Goal: Transaction & Acquisition: Book appointment/travel/reservation

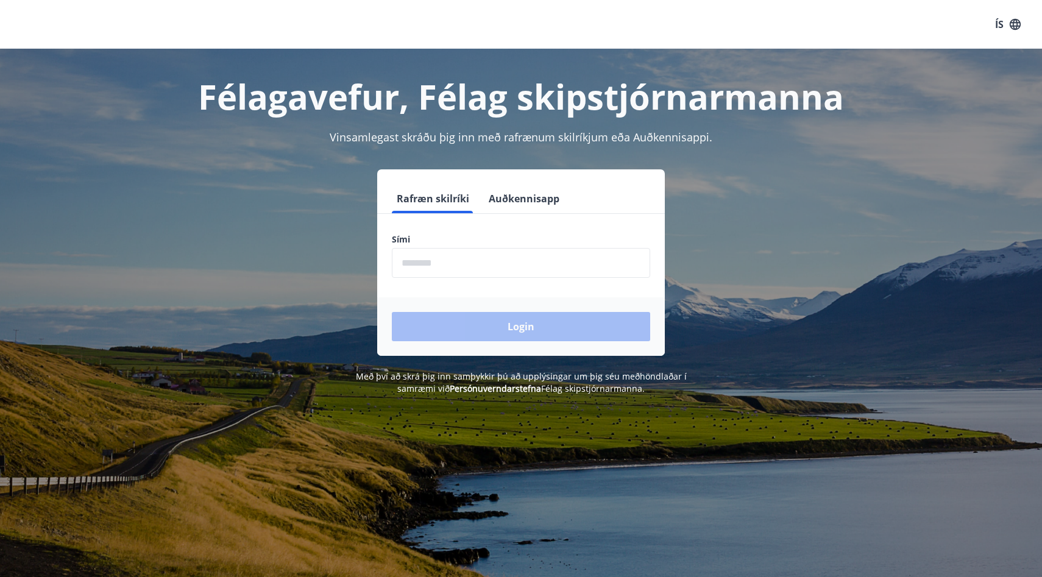
click at [487, 269] on input "phone" at bounding box center [521, 263] width 258 height 30
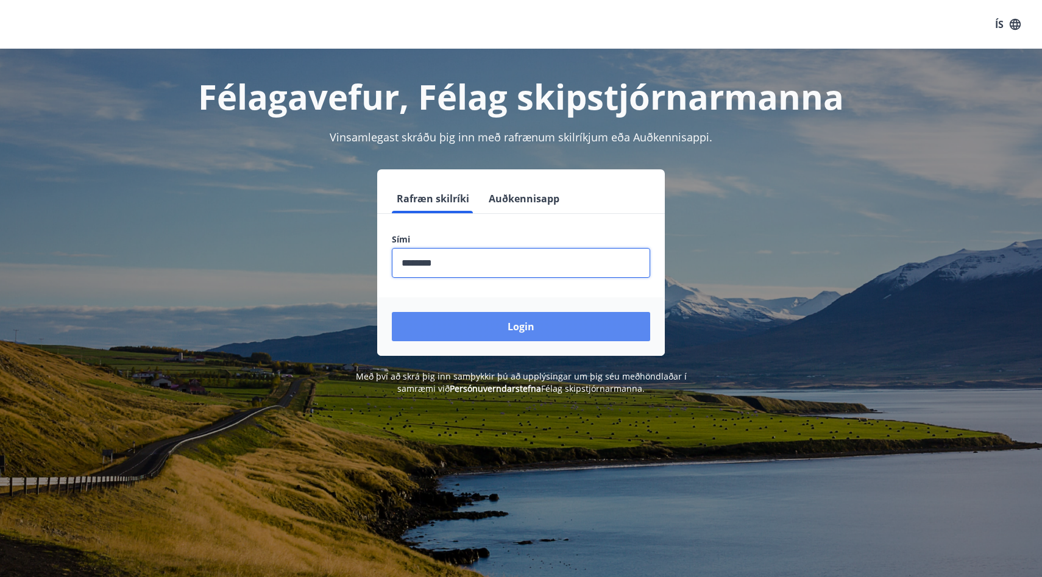
type input "********"
click at [510, 329] on button "Login" at bounding box center [521, 326] width 258 height 29
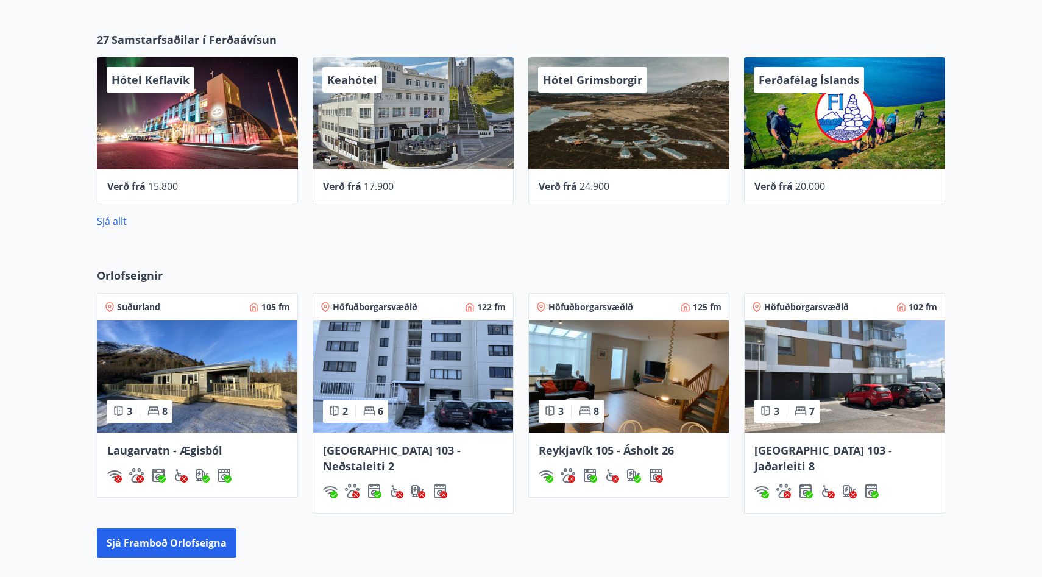
scroll to position [663, 0]
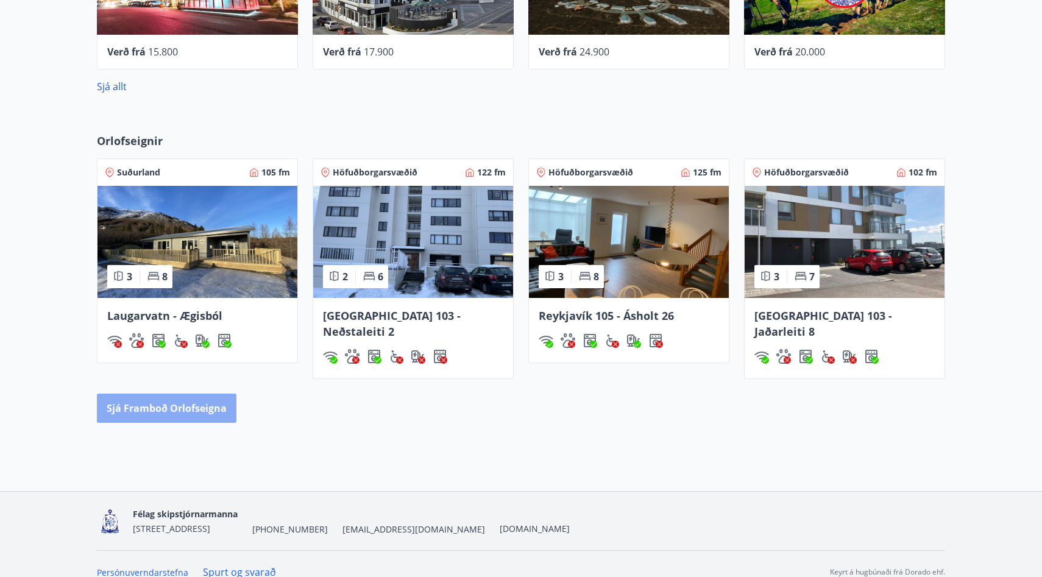
click at [191, 394] on button "Sjá framboð orlofseigna" at bounding box center [167, 408] width 140 height 29
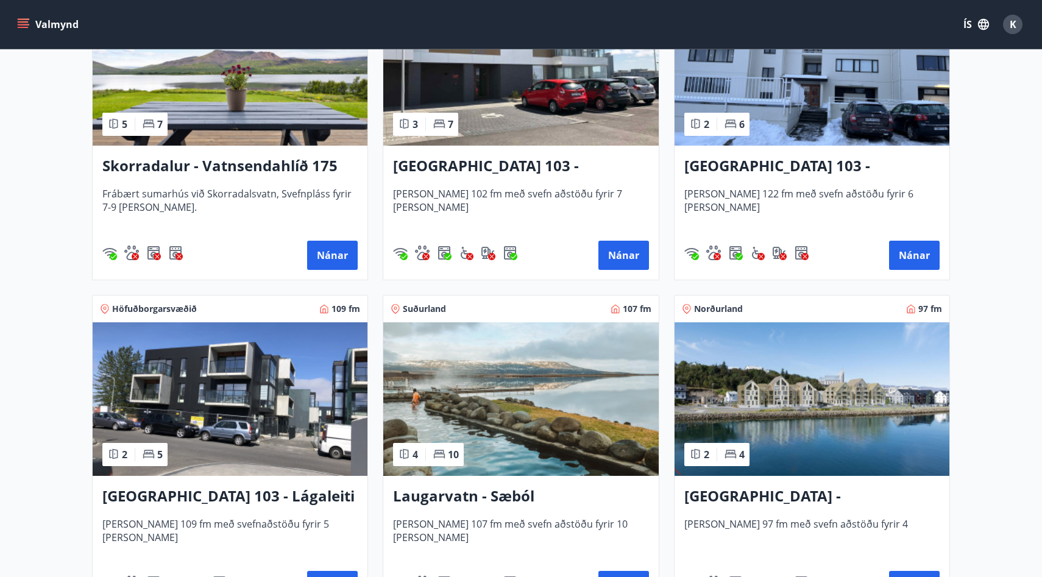
scroll to position [959, 0]
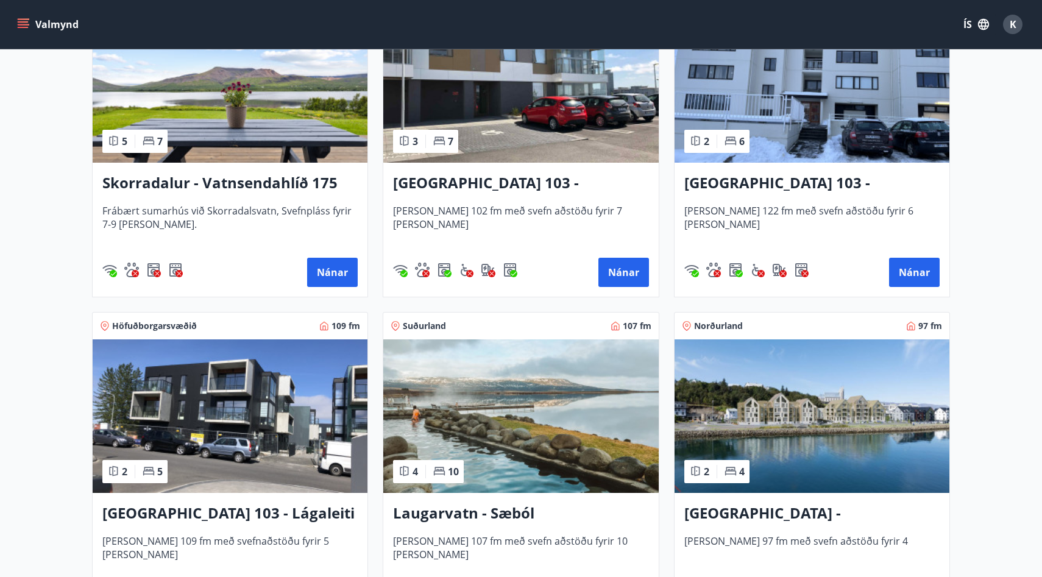
click at [235, 126] on img at bounding box center [230, 86] width 275 height 154
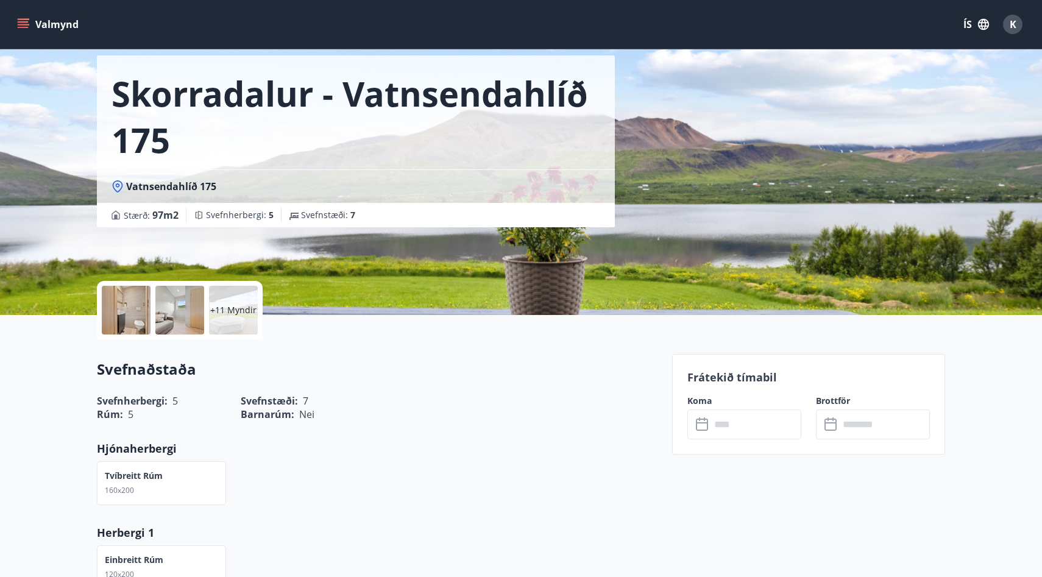
scroll to position [58, 0]
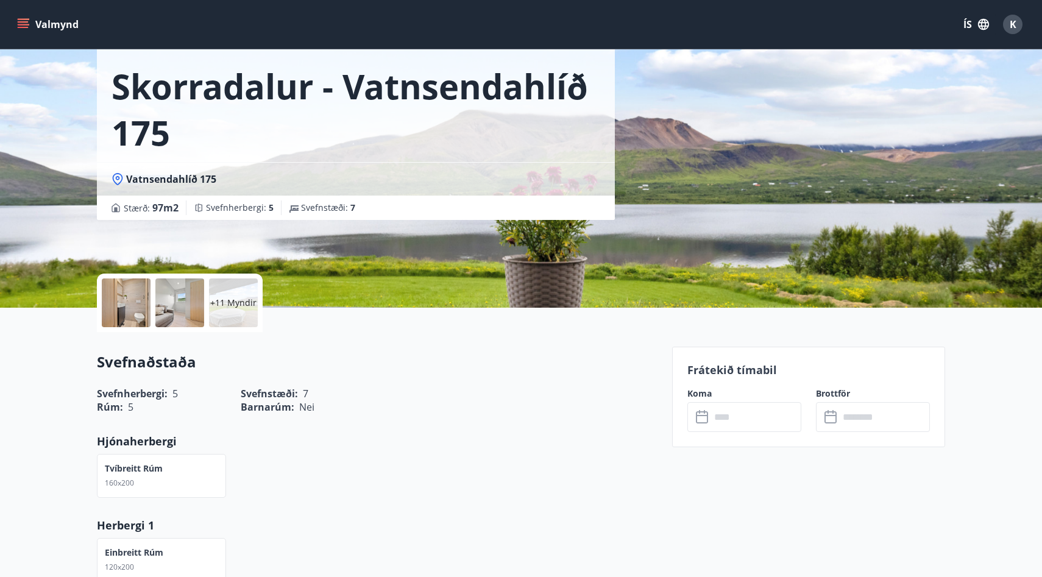
click at [127, 305] on div at bounding box center [126, 303] width 49 height 49
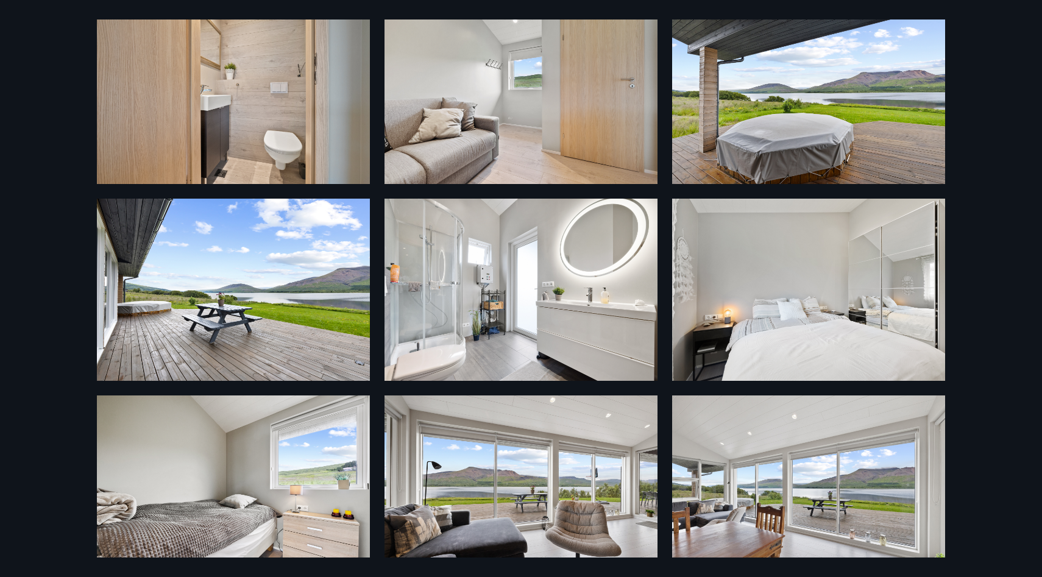
scroll to position [0, 0]
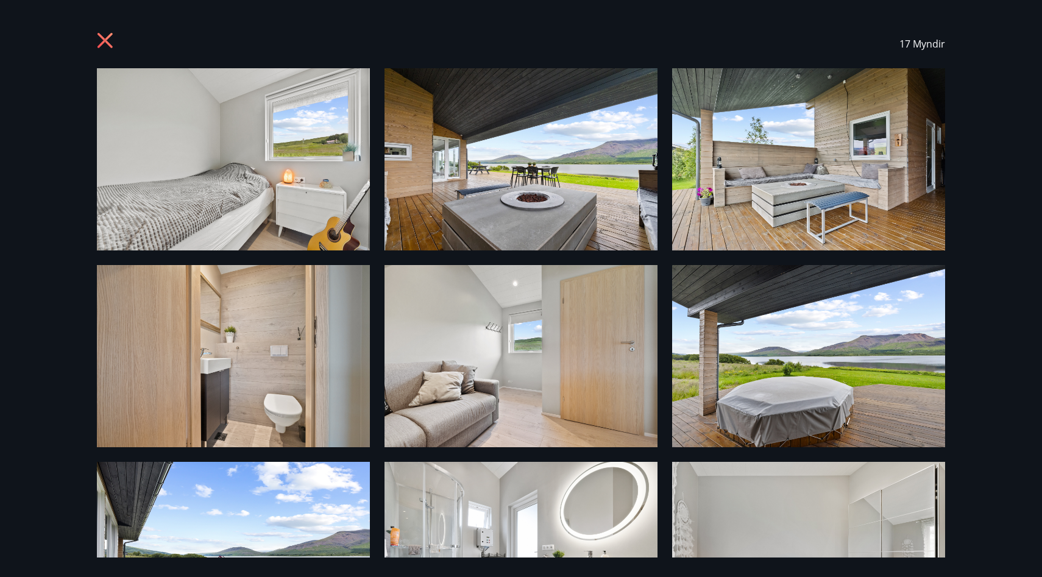
click at [103, 41] on icon at bounding box center [105, 40] width 15 height 15
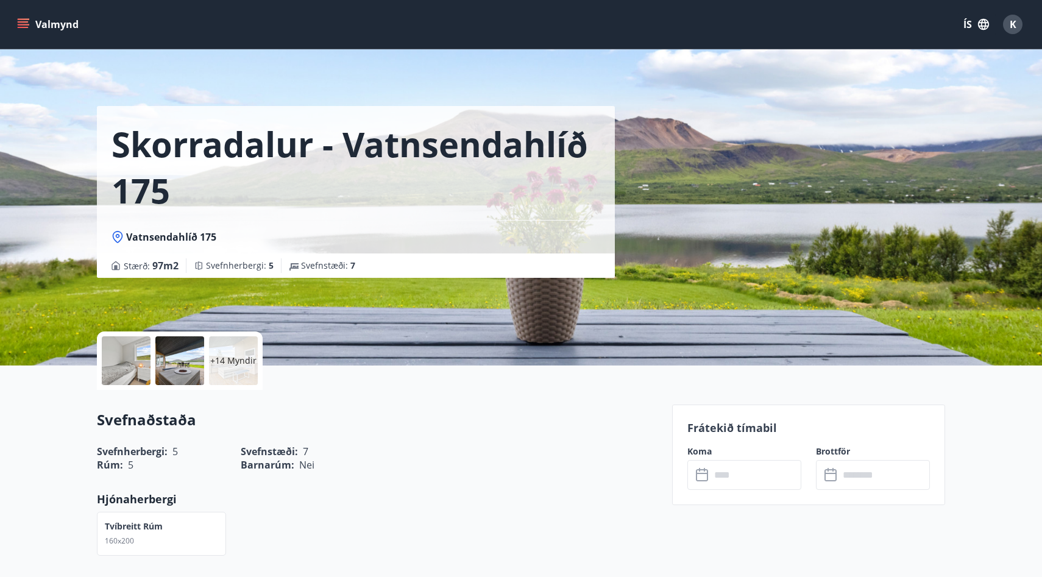
click at [23, 26] on icon "menu" at bounding box center [23, 24] width 12 height 12
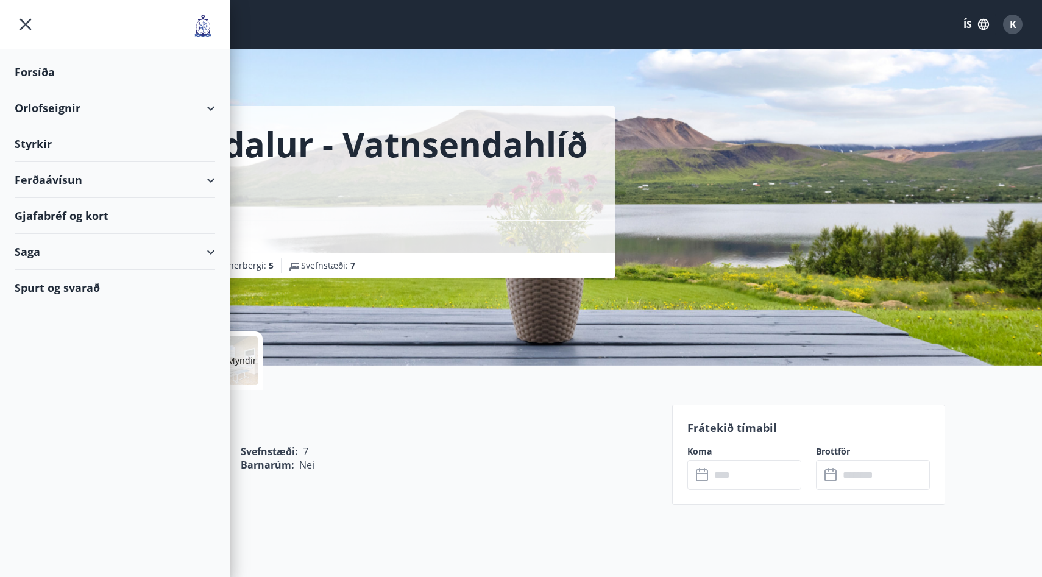
click at [208, 107] on div "Orlofseignir" at bounding box center [115, 108] width 201 height 36
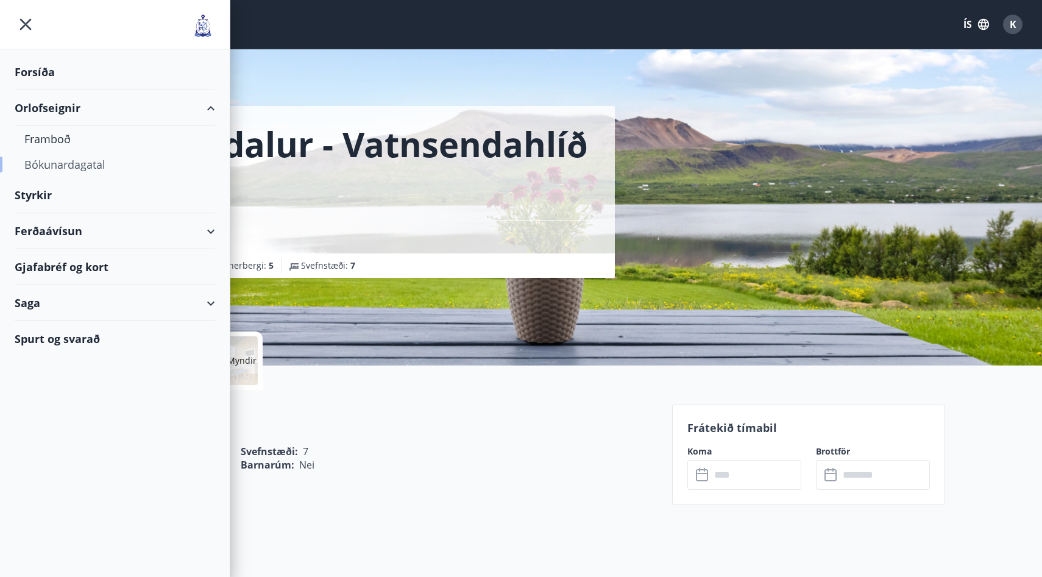
click at [78, 166] on div "Bókunardagatal" at bounding box center [114, 165] width 181 height 26
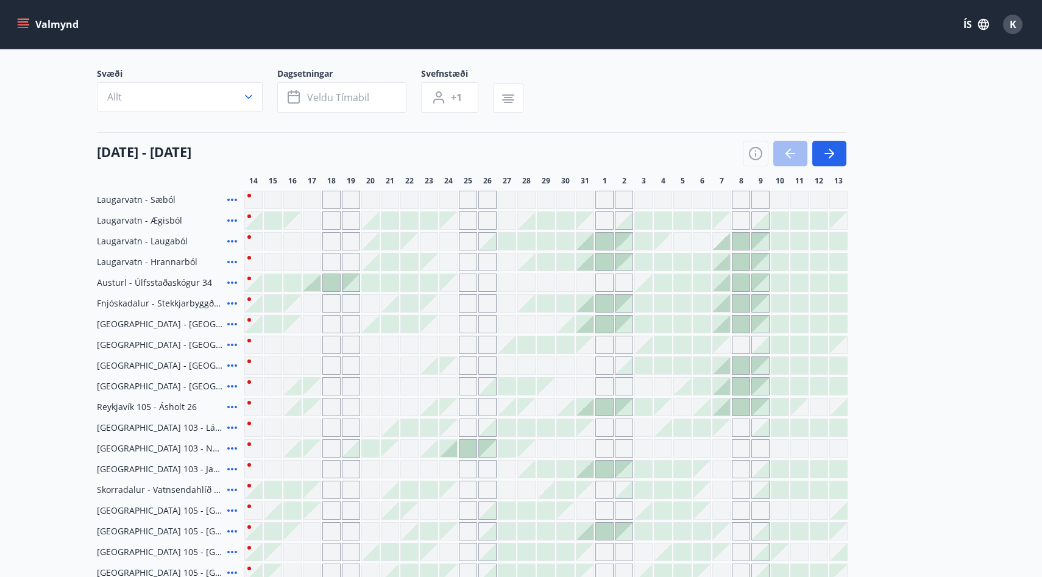
scroll to position [251, 0]
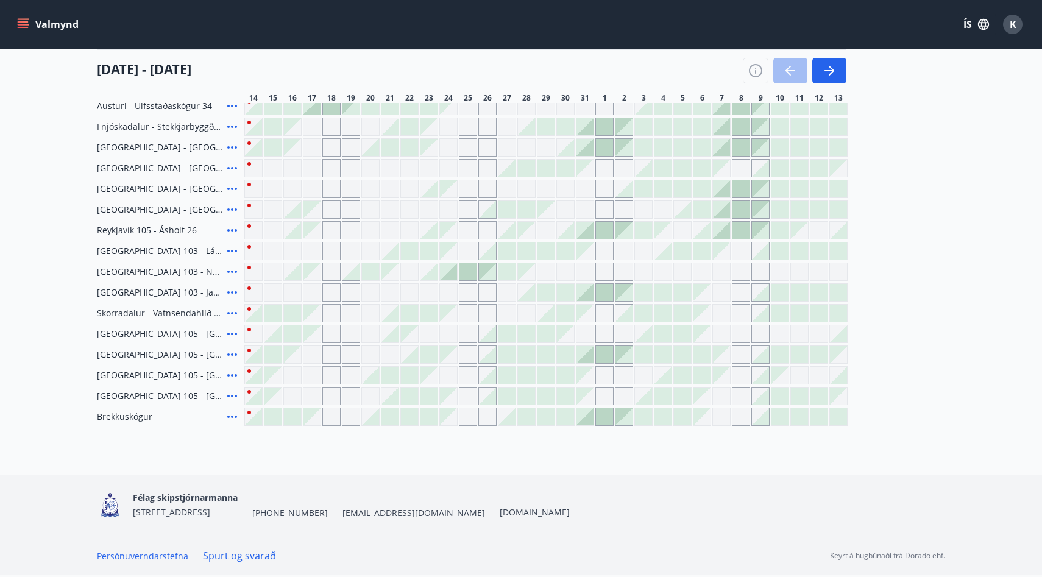
click at [245, 555] on link "Spurt og svarað" at bounding box center [239, 555] width 73 height 13
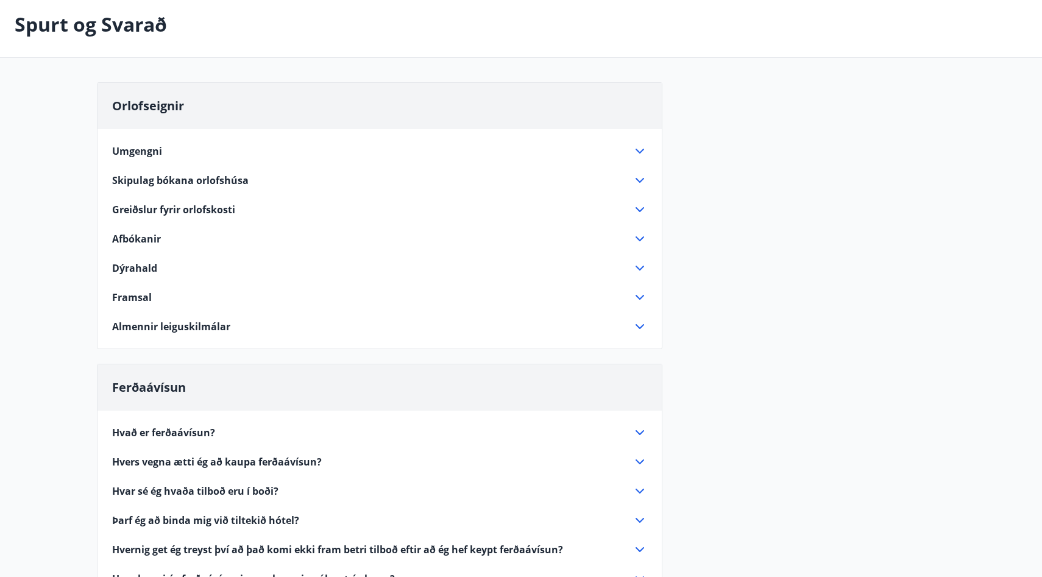
scroll to position [59, 0]
click at [636, 177] on icon at bounding box center [640, 179] width 15 height 15
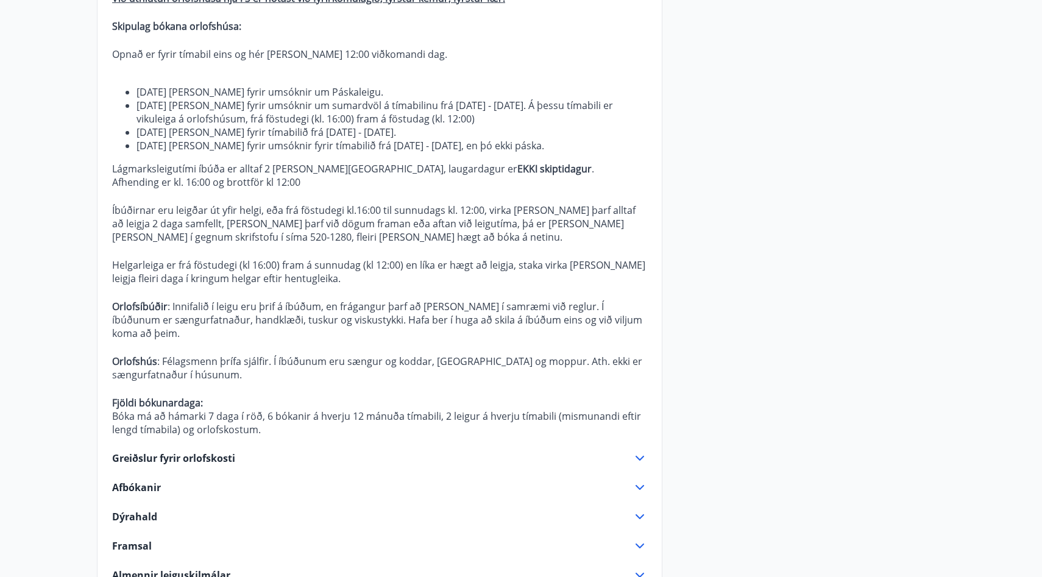
scroll to position [0, 0]
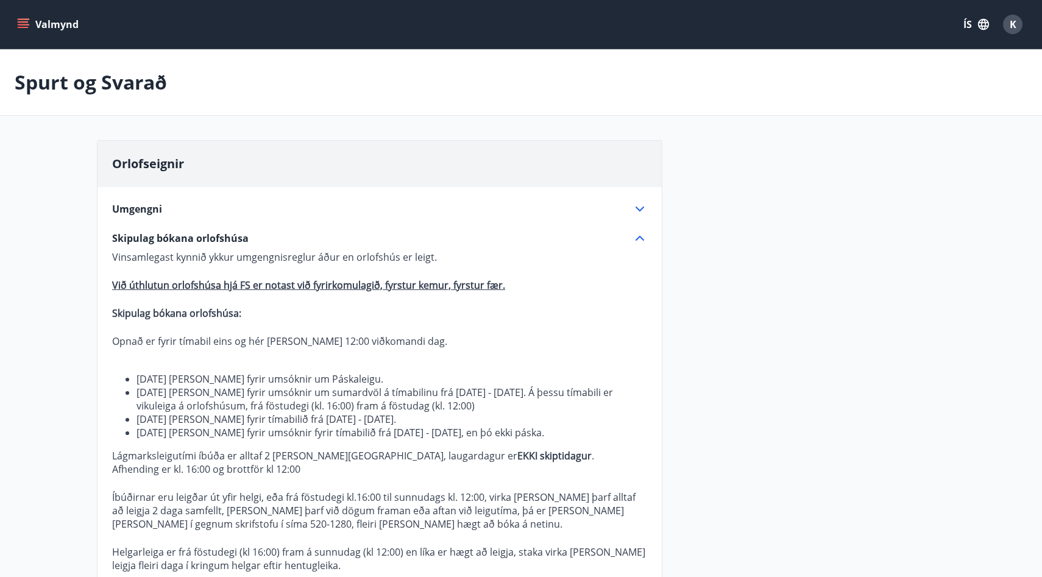
click at [29, 25] on icon "menu" at bounding box center [24, 24] width 13 height 1
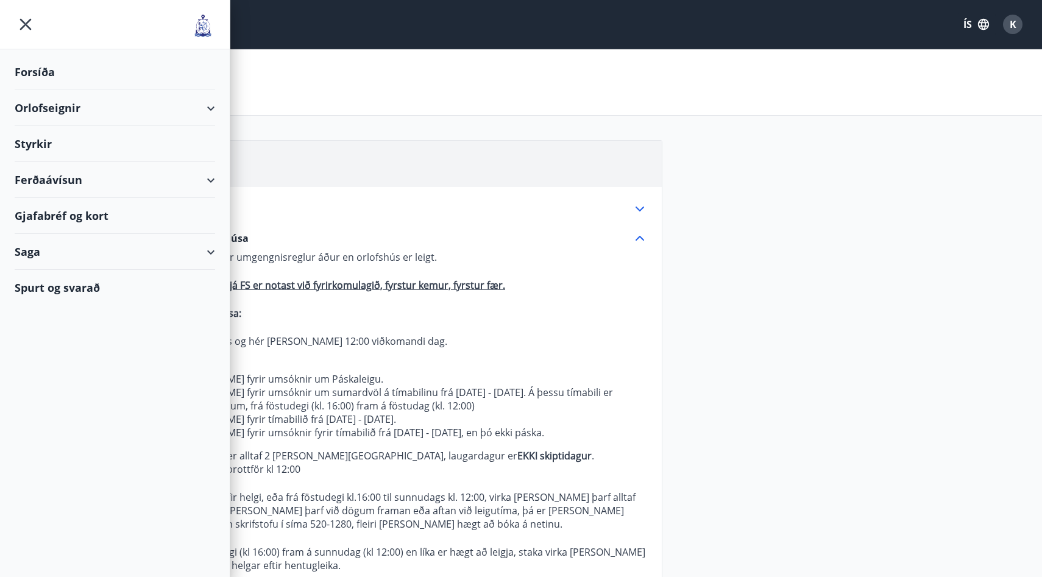
click at [212, 110] on div "Orlofseignir" at bounding box center [115, 108] width 201 height 36
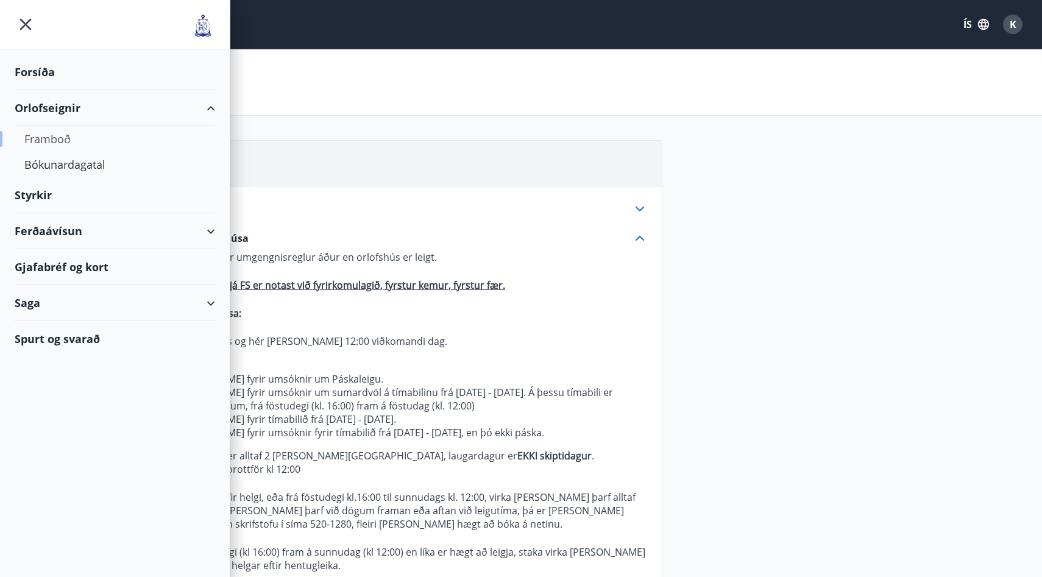
click at [60, 139] on div "Framboð" at bounding box center [114, 139] width 181 height 26
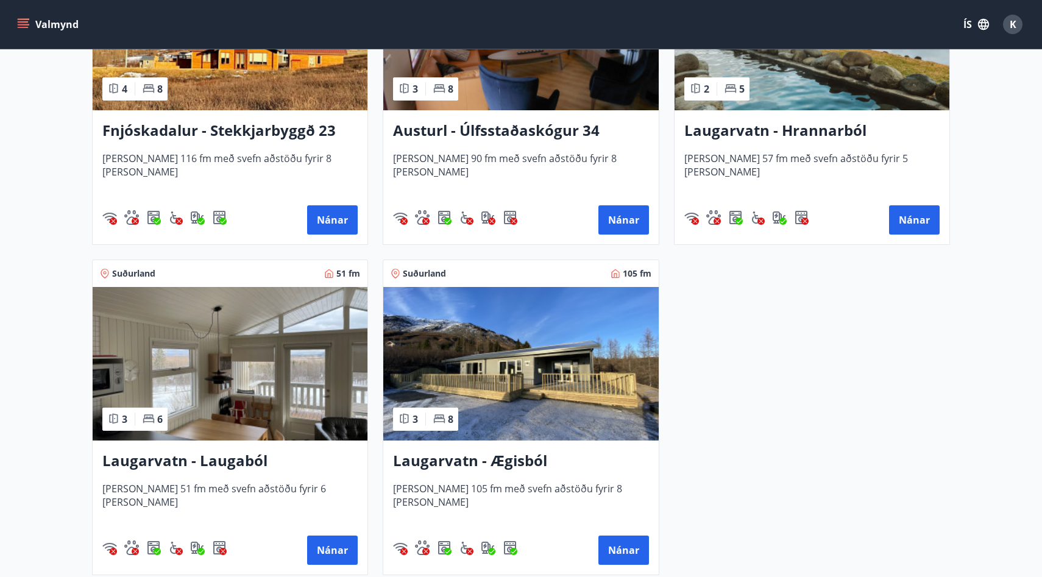
scroll to position [2009, 0]
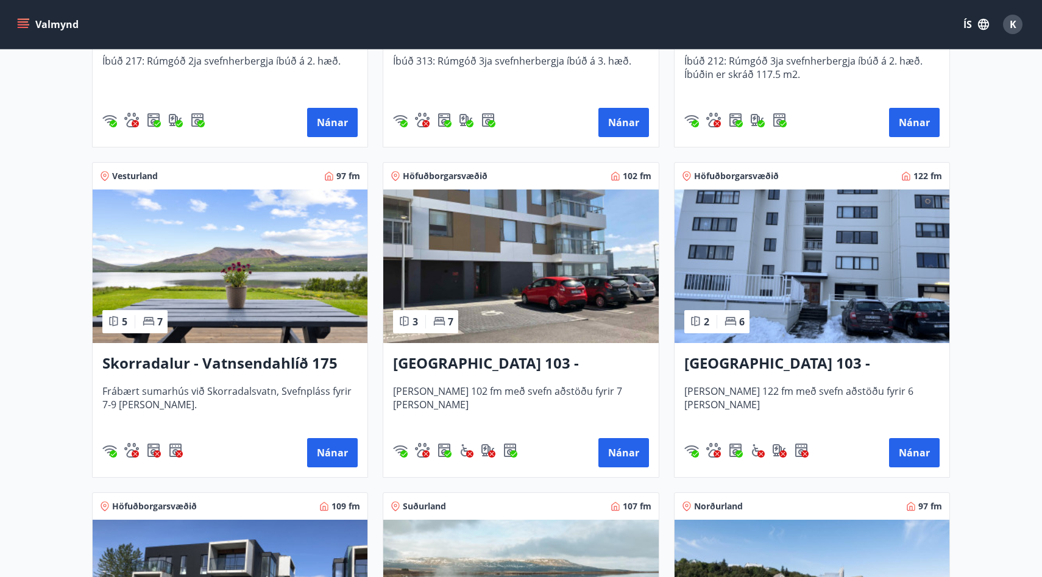
click at [195, 269] on img at bounding box center [230, 267] width 275 height 154
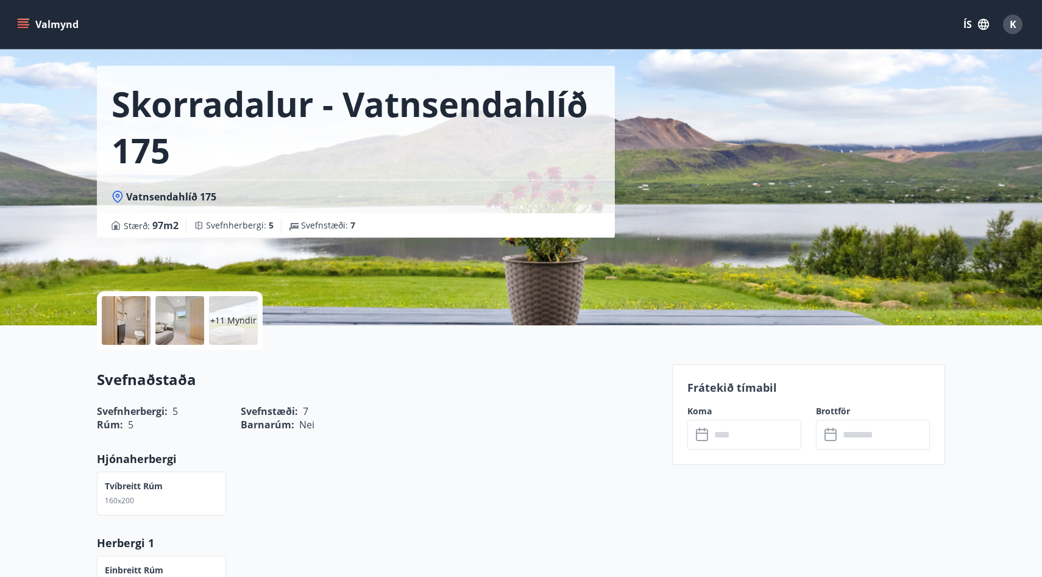
scroll to position [34, 0]
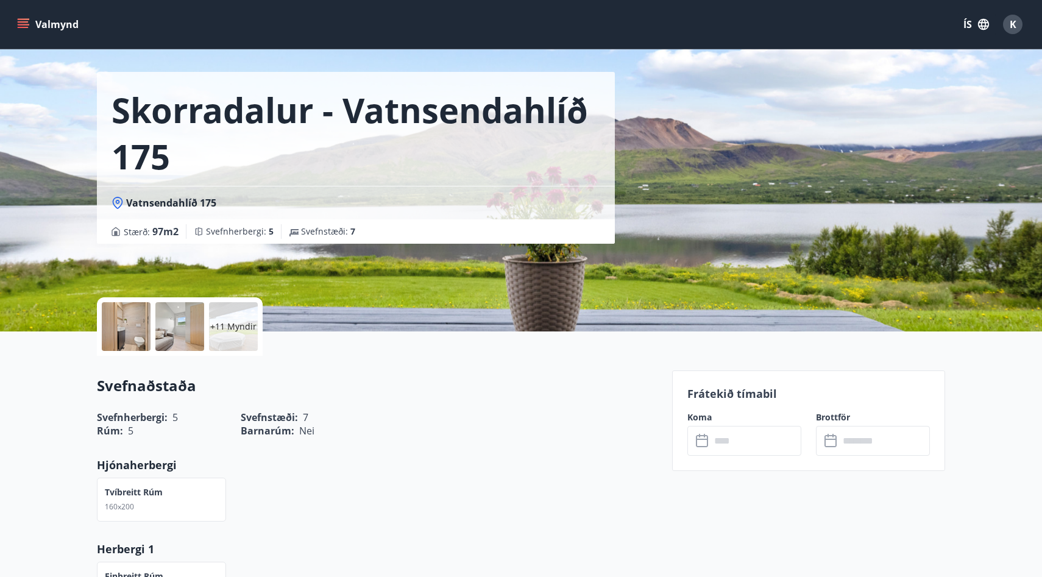
click at [218, 324] on p "+11 Myndir" at bounding box center [233, 327] width 46 height 12
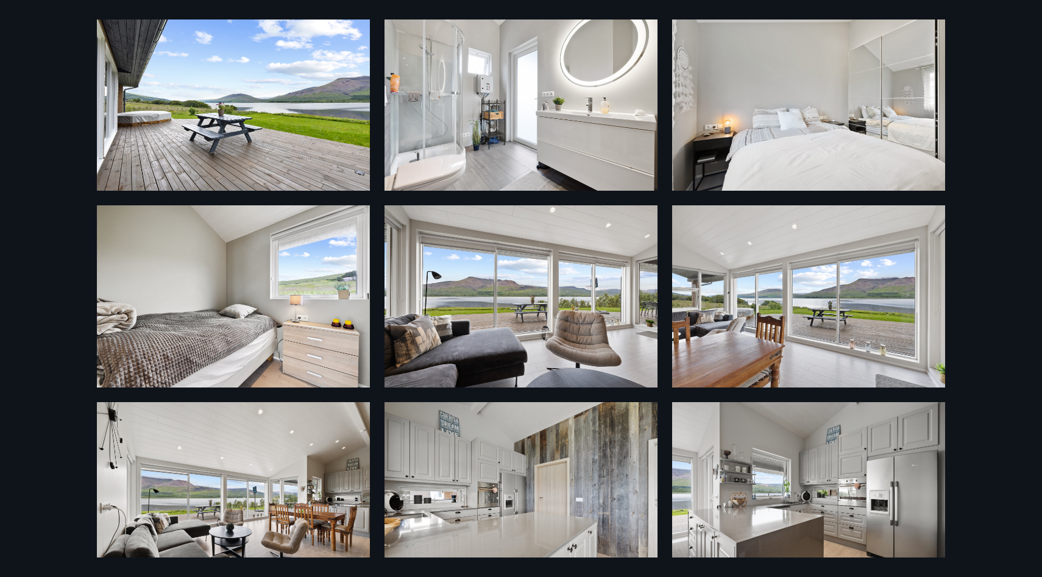
scroll to position [0, 0]
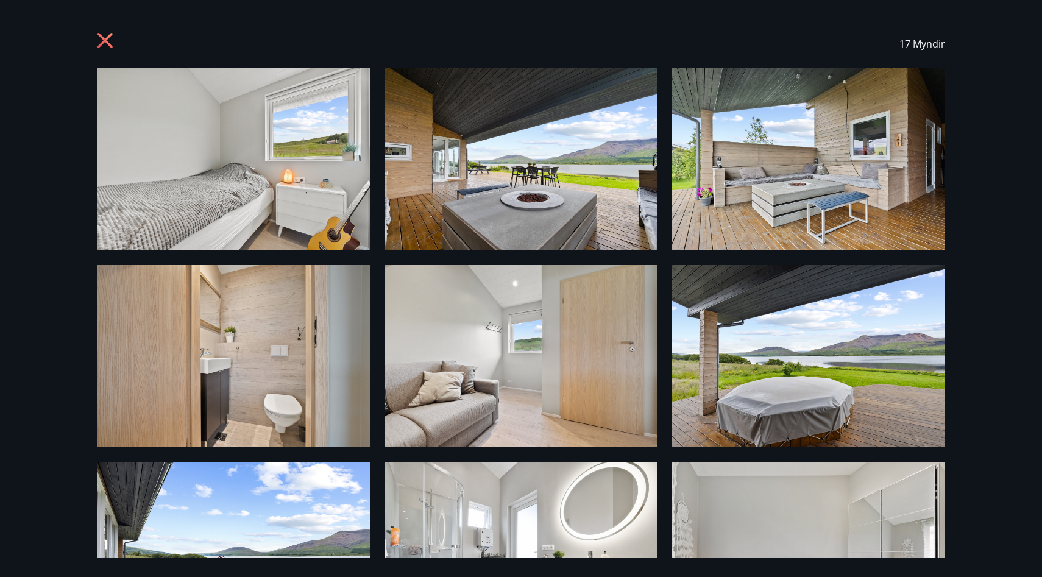
click at [107, 40] on icon at bounding box center [107, 42] width 20 height 20
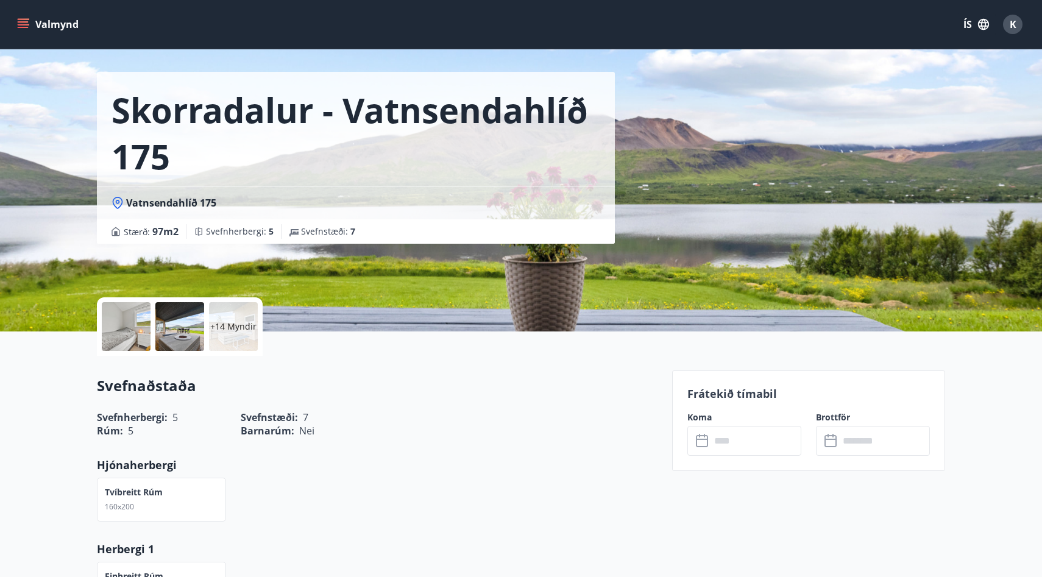
click at [1011, 24] on span "K" at bounding box center [1013, 24] width 7 height 13
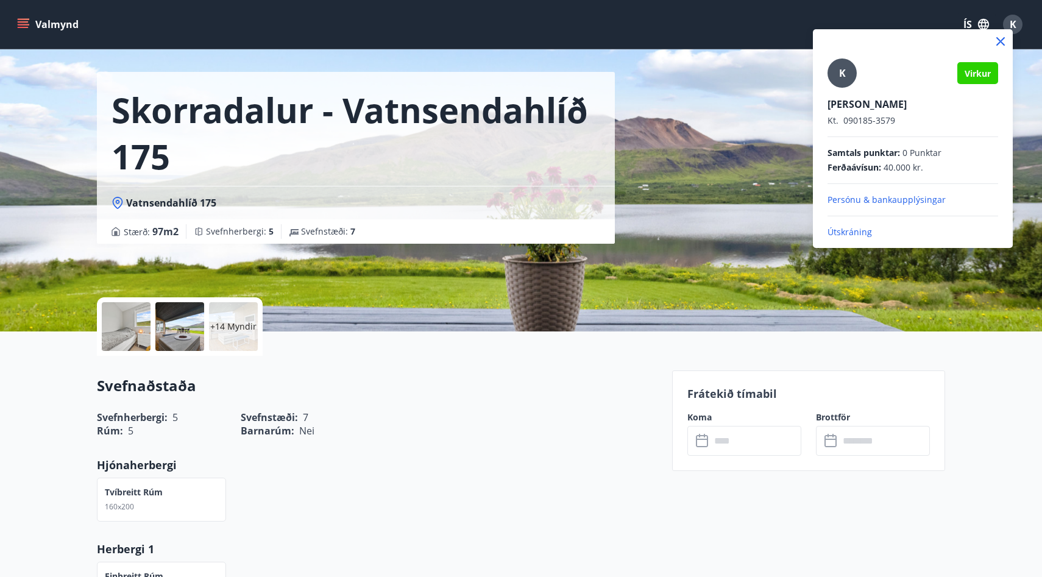
click at [857, 232] on p "Útskráning" at bounding box center [913, 232] width 171 height 12
